Goal: Answer question/provide support

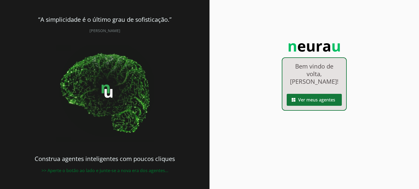
click at [313, 93] on span at bounding box center [313, 99] width 55 height 13
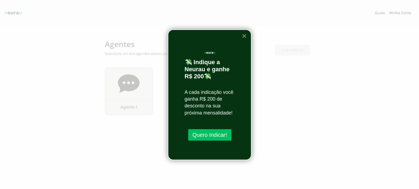
click at [244, 34] on button "×" at bounding box center [244, 36] width 5 height 9
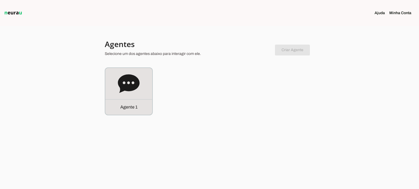
click at [145, 86] on div "Agente 1" at bounding box center [128, 91] width 47 height 47
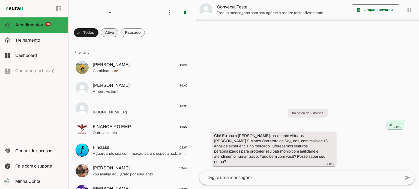
click at [110, 32] on span at bounding box center [110, 32] width 18 height 13
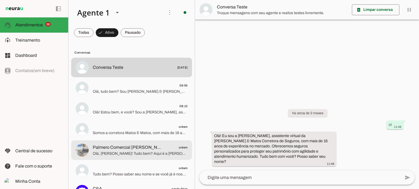
click at [127, 150] on span "Palmero Comercial [PERSON_NAME]" at bounding box center [127, 147] width 68 height 7
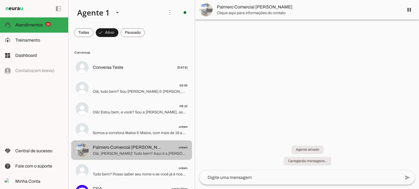
scroll to position [5, 0]
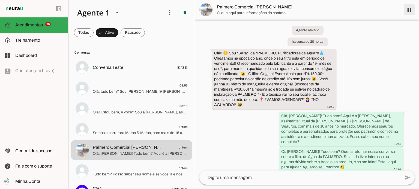
click at [408, 10] on span at bounding box center [408, 9] width 13 height 13
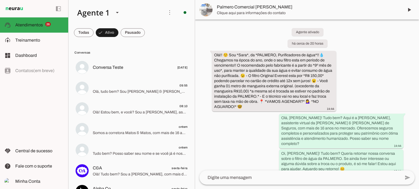
scroll to position [0, 0]
